Goal: Information Seeking & Learning: Learn about a topic

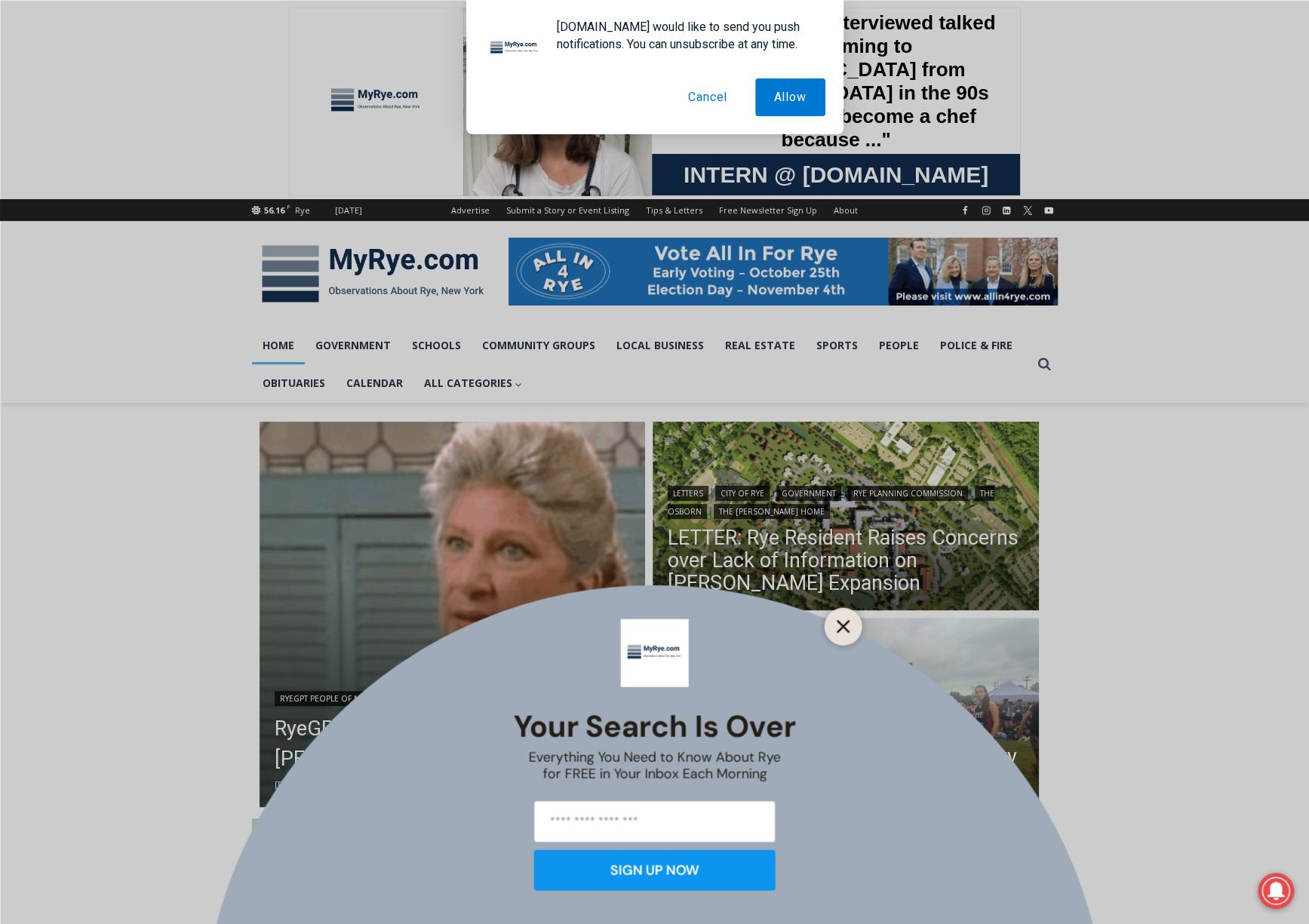
click at [845, 636] on button "Close" at bounding box center [843, 625] width 21 height 21
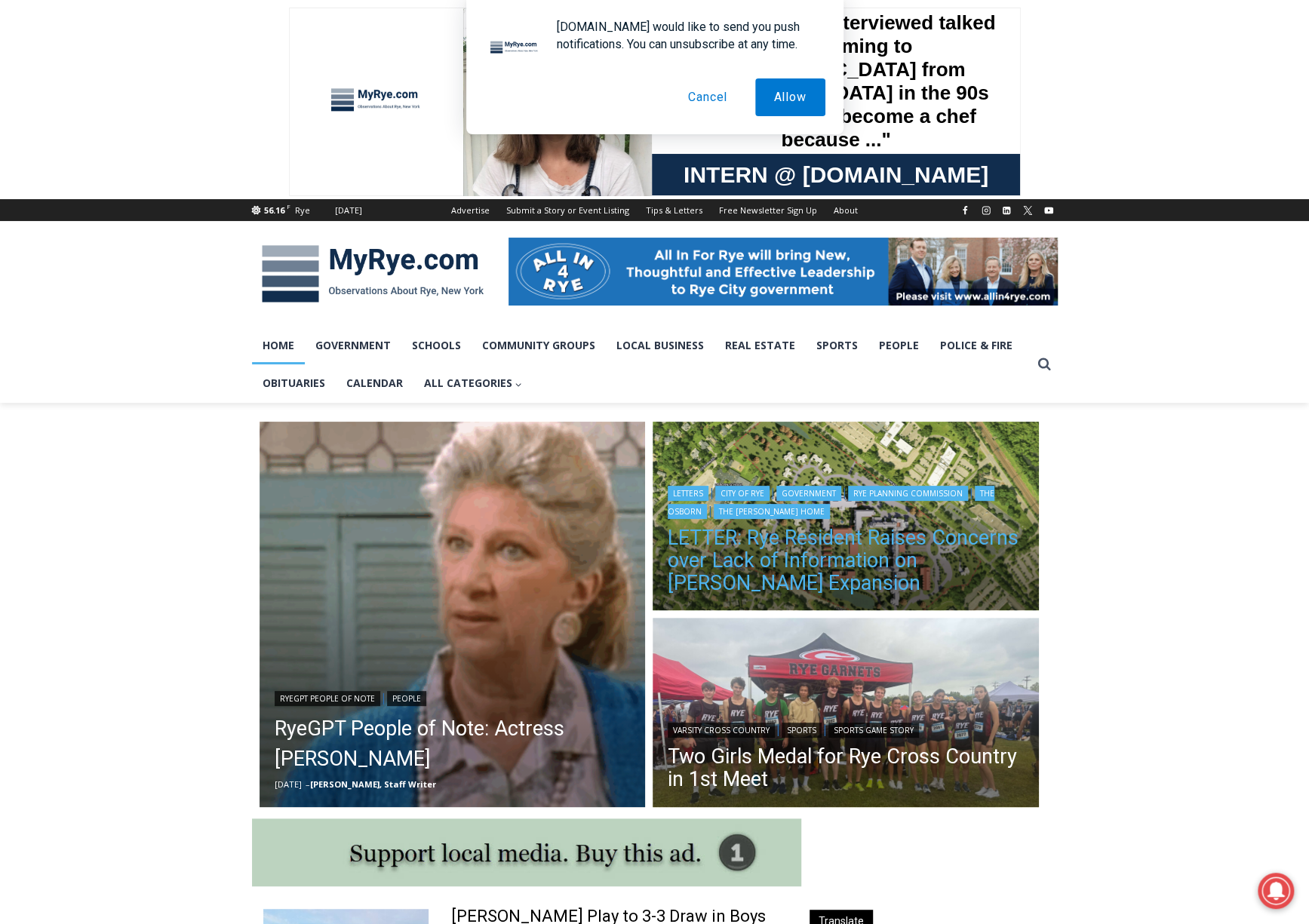
click at [850, 557] on link "LETTER: Rye Resident Raises Concerns over Lack of Information on Osborn Expansi…" at bounding box center [845, 560] width 356 height 68
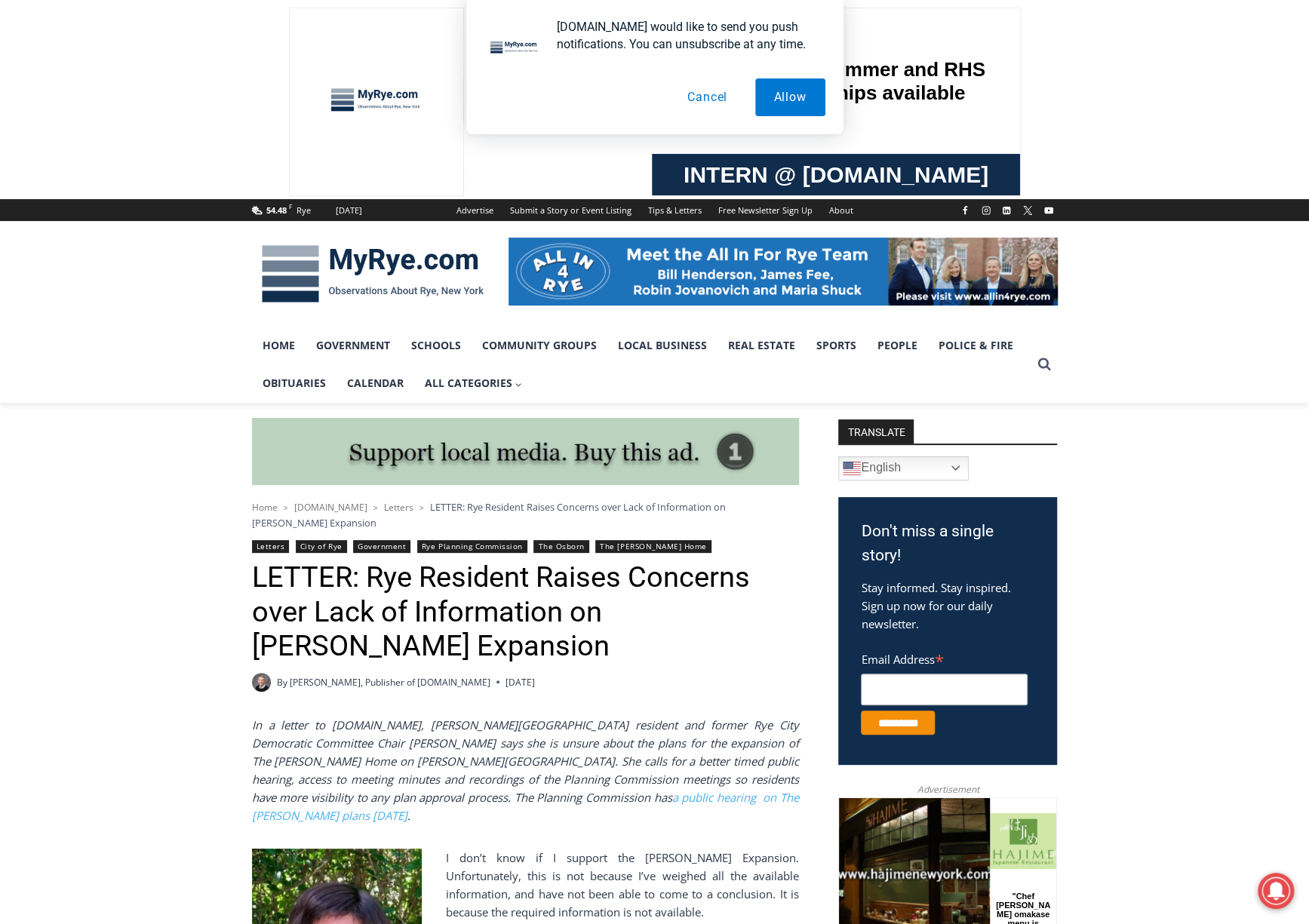
drag, startPoint x: 1253, startPoint y: 568, endPoint x: 1257, endPoint y: 368, distance: 200.0
click at [716, 94] on button "Cancel" at bounding box center [707, 97] width 78 height 38
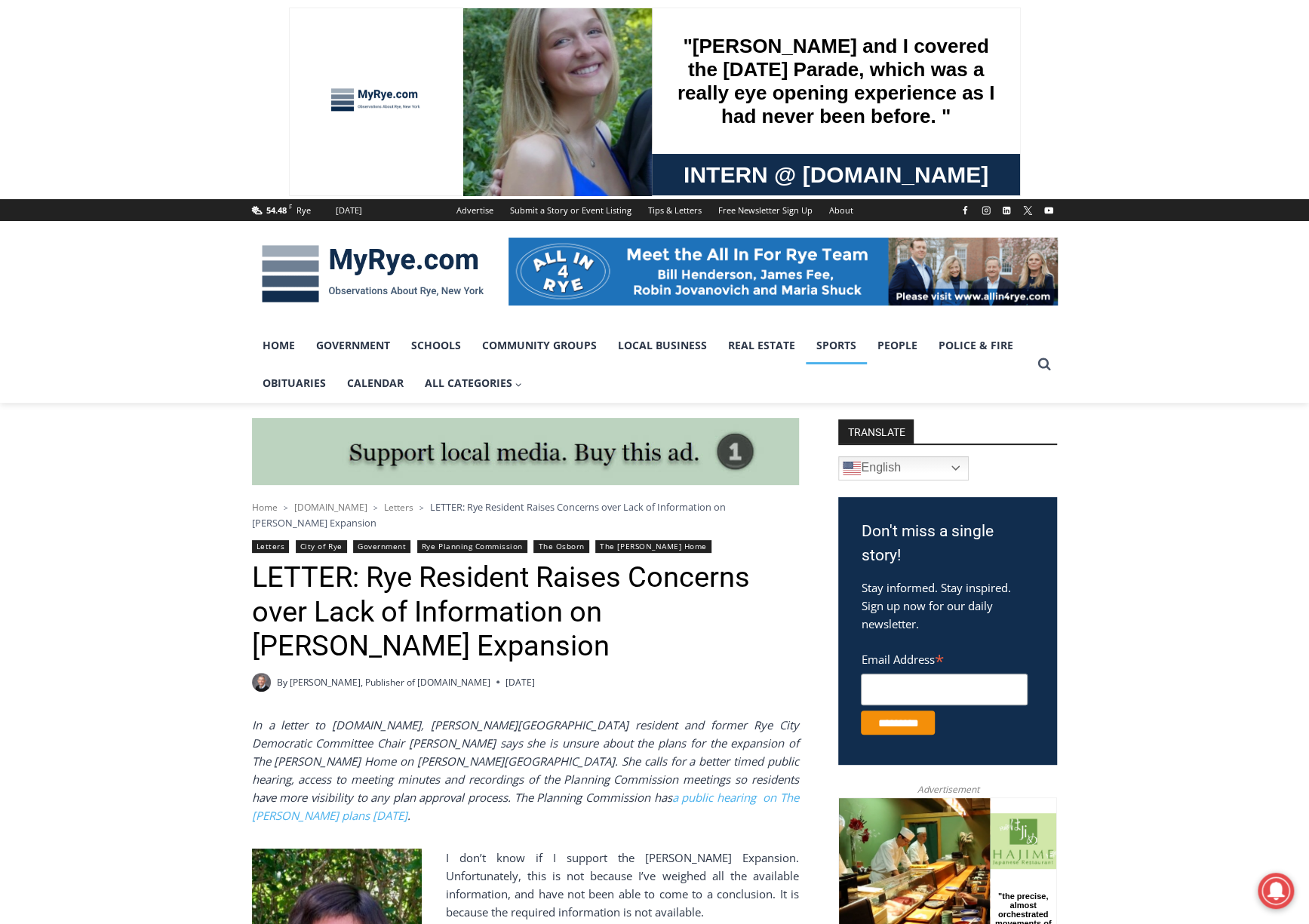
click at [831, 353] on link "Sports" at bounding box center [835, 346] width 61 height 38
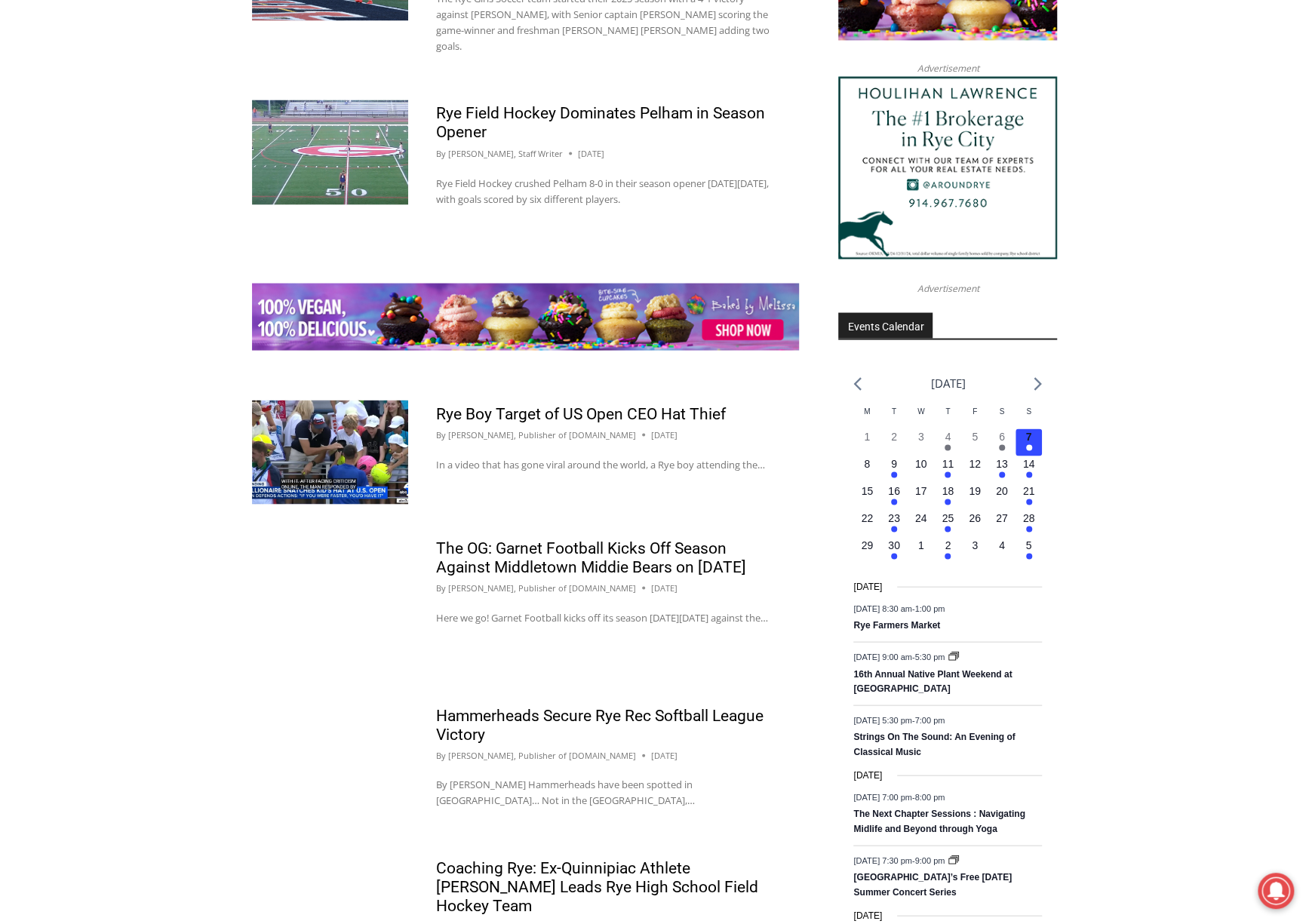
scroll to position [2186, 0]
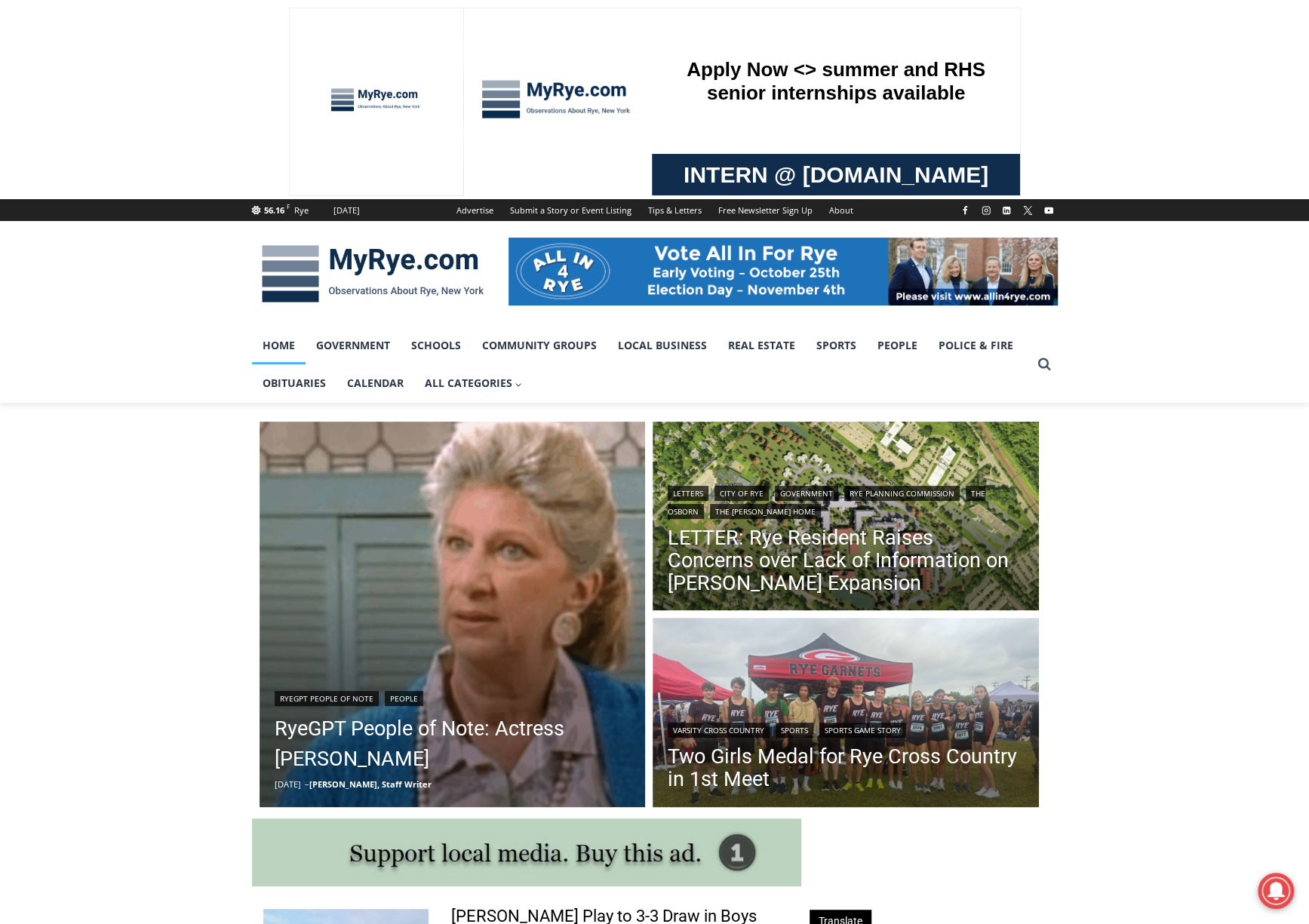
drag, startPoint x: 1175, startPoint y: 563, endPoint x: 1158, endPoint y: 450, distance: 114.3
